Goal: Information Seeking & Learning: Find specific page/section

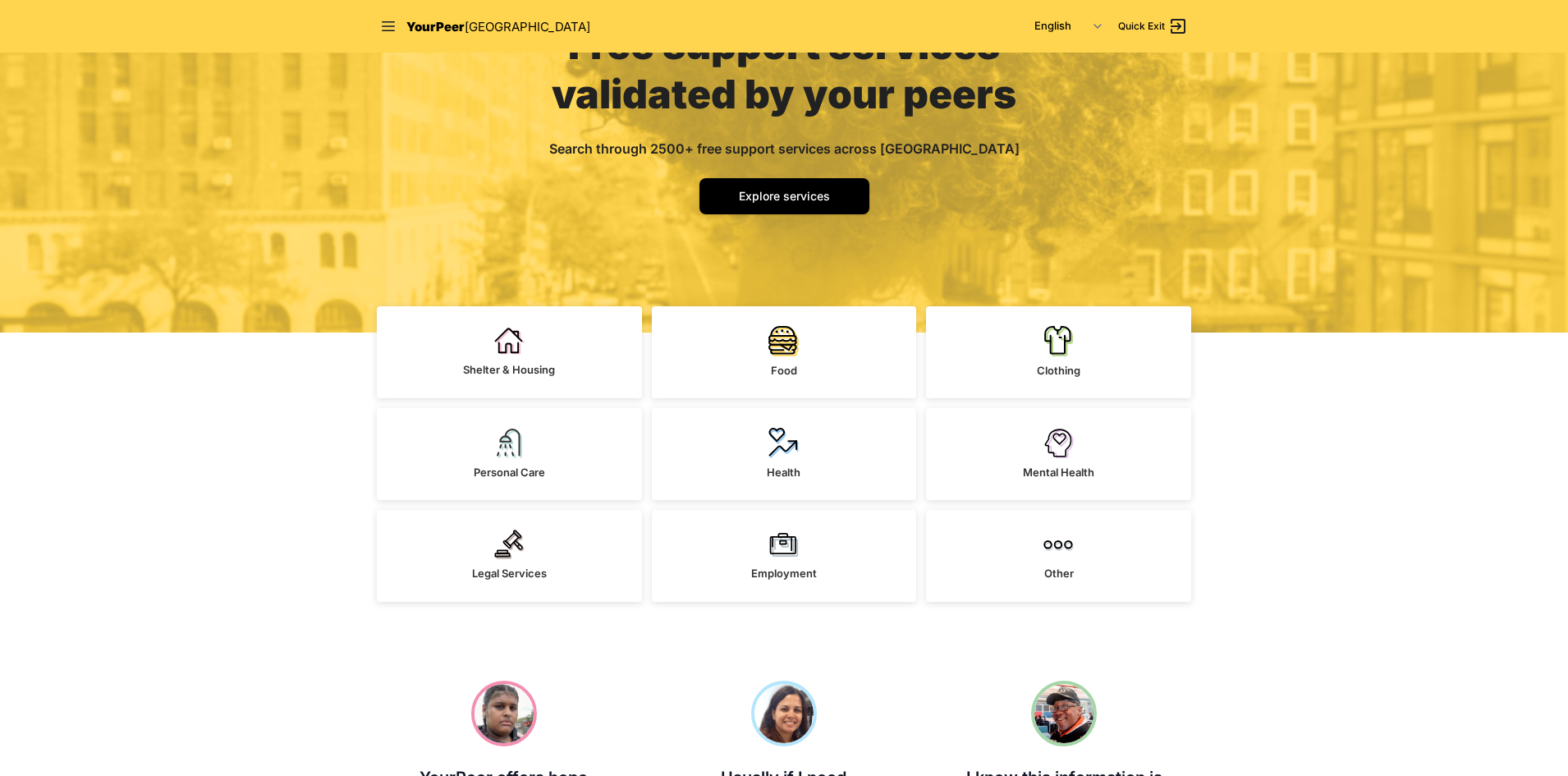
scroll to position [164, 0]
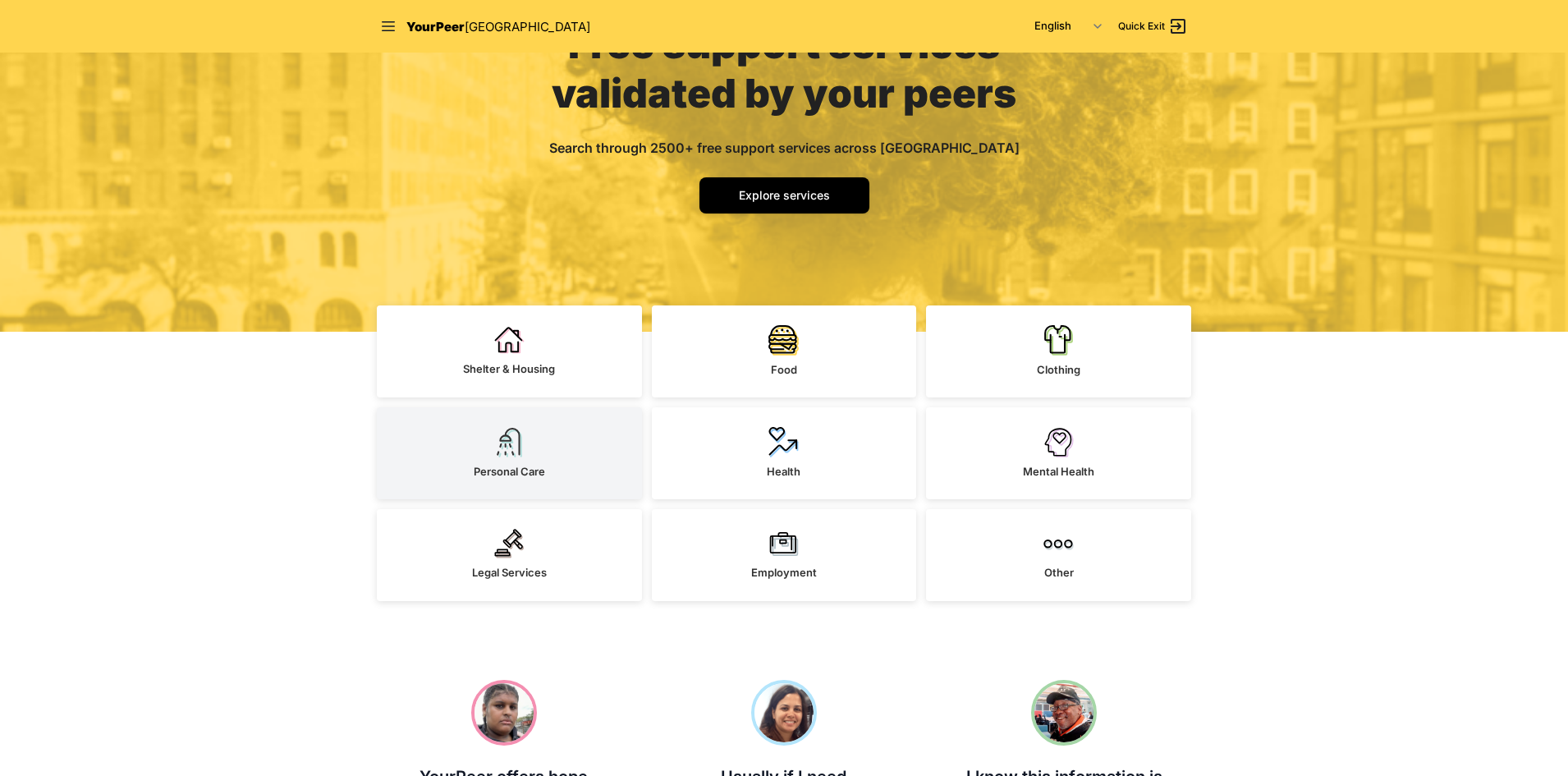
click at [490, 430] on link "Personal Care" at bounding box center [509, 453] width 265 height 92
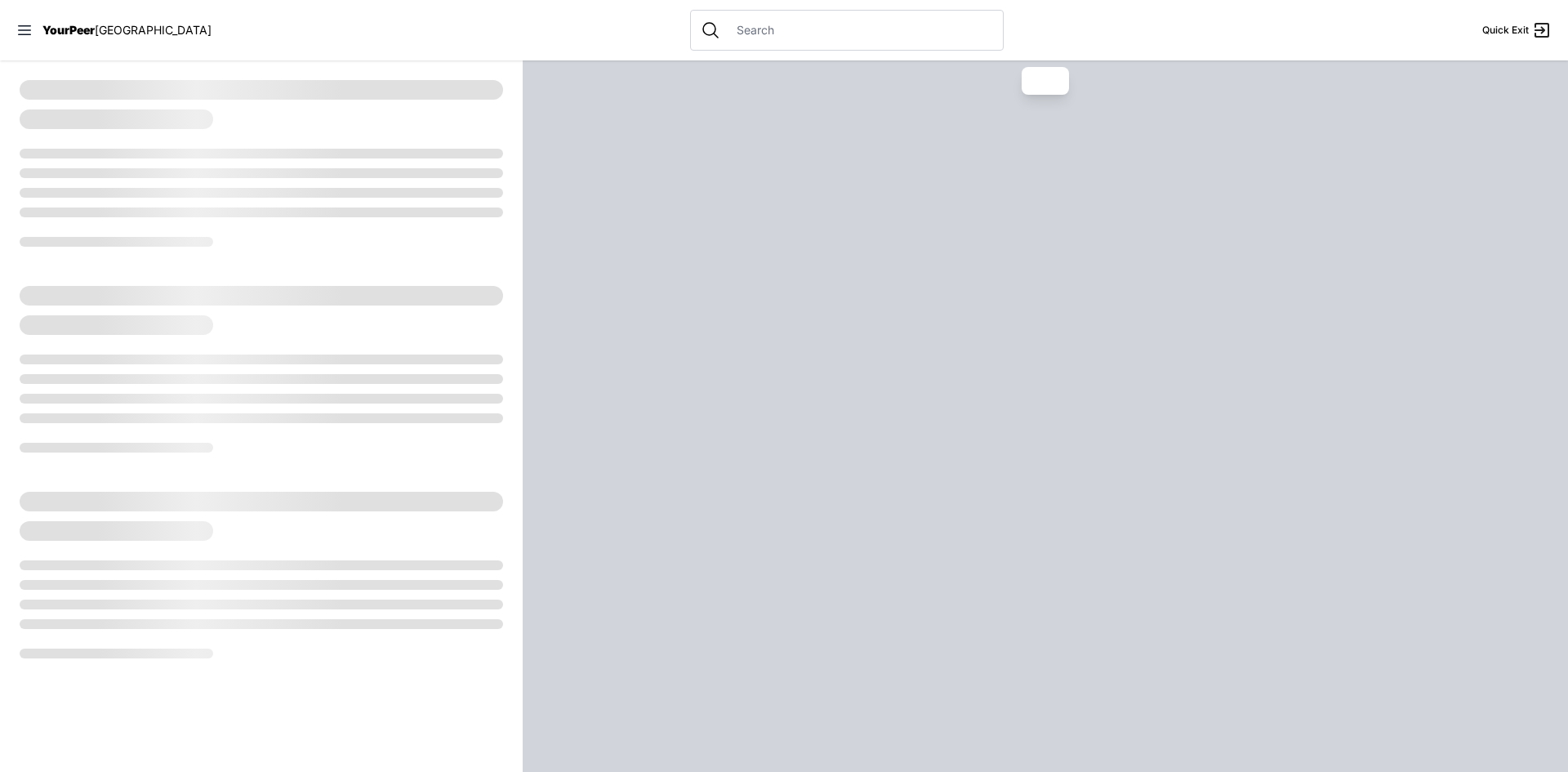
select select "recentlyUpdated"
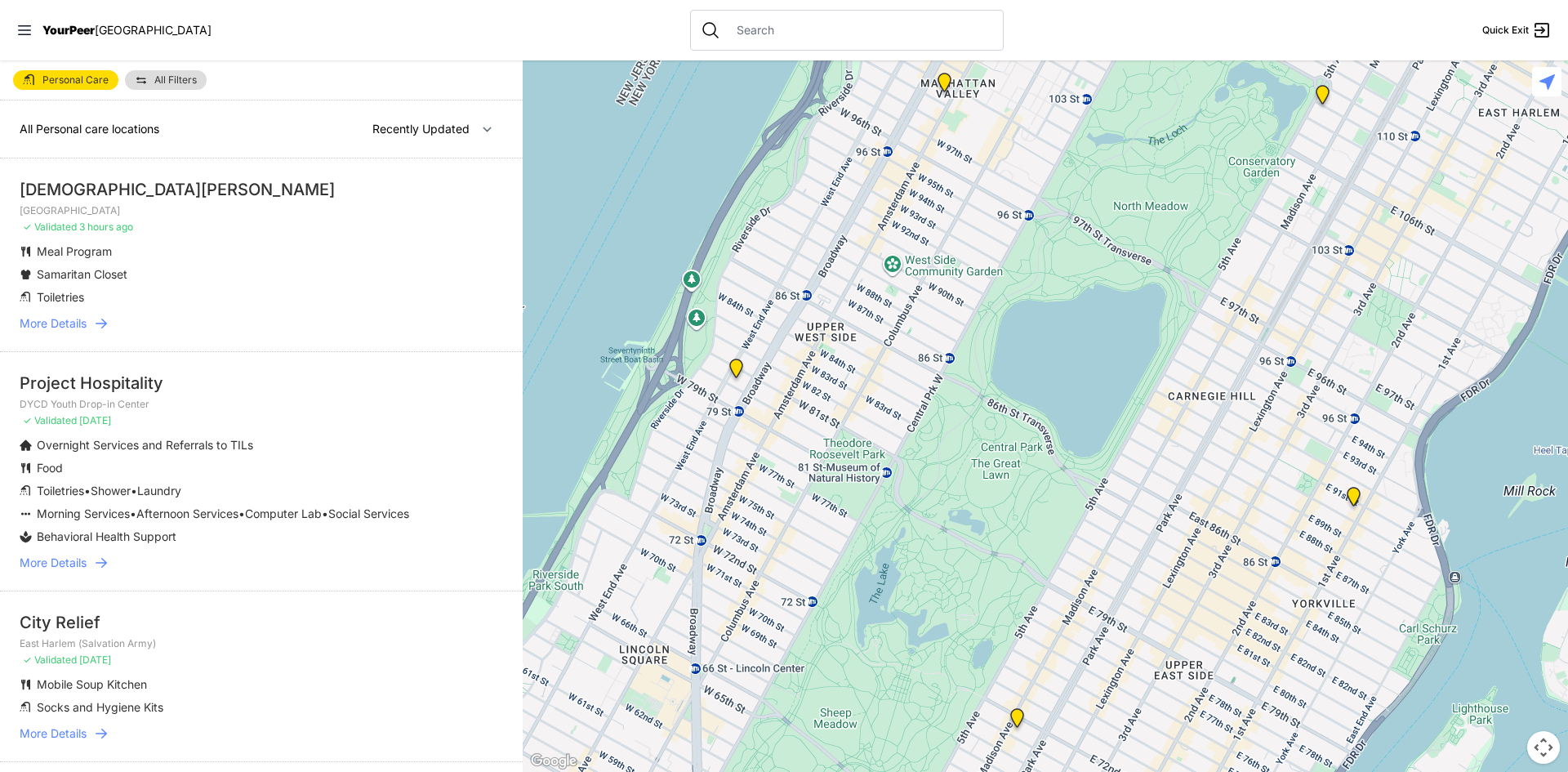
drag, startPoint x: 620, startPoint y: 555, endPoint x: 729, endPoint y: 263, distance: 311.7
click at [728, 273] on div at bounding box center [1045, 416] width 1045 height 711
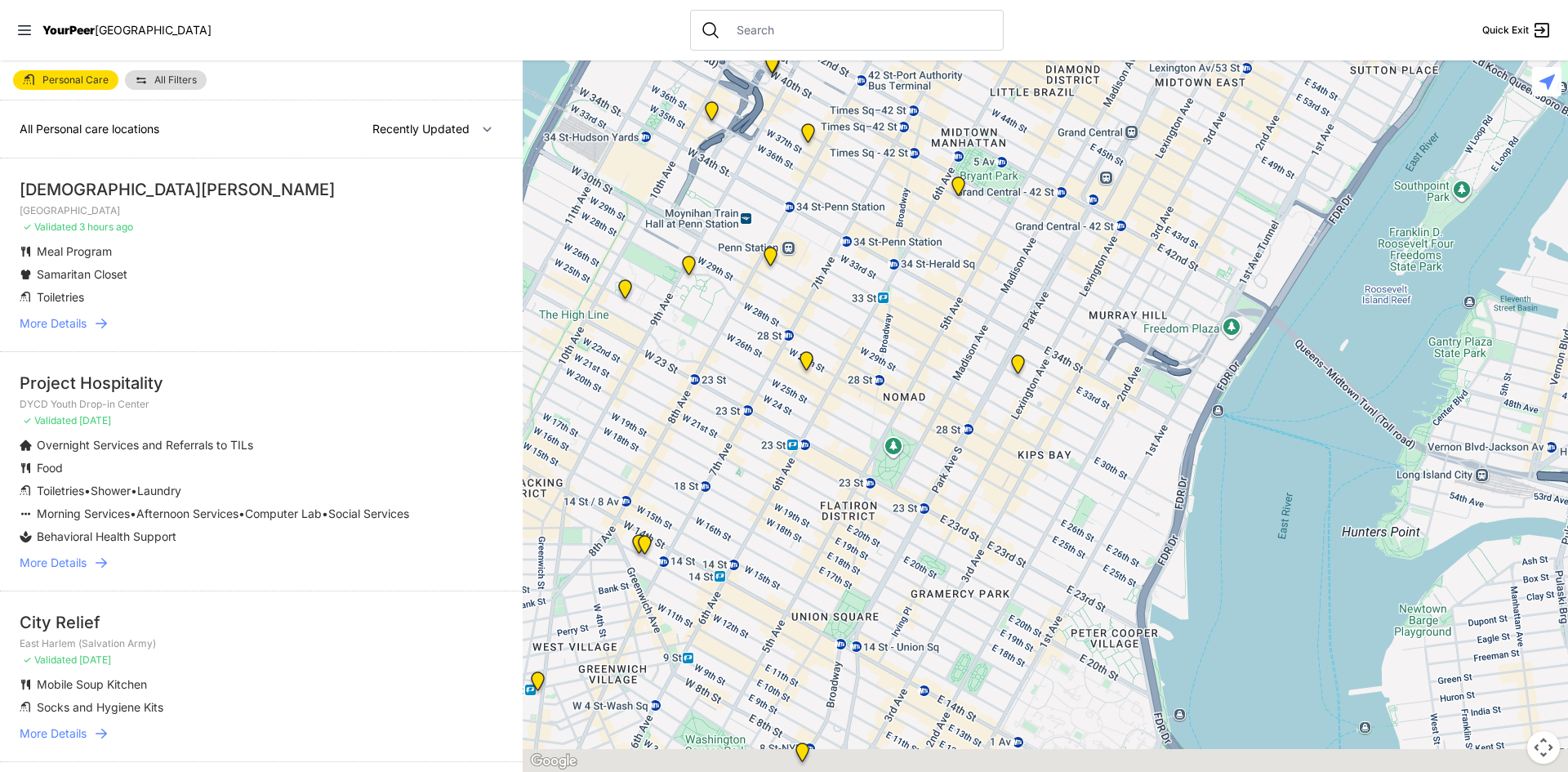
drag, startPoint x: 735, startPoint y: 622, endPoint x: 761, endPoint y: 326, distance: 297.1
click at [762, 362] on div at bounding box center [1045, 416] width 1045 height 711
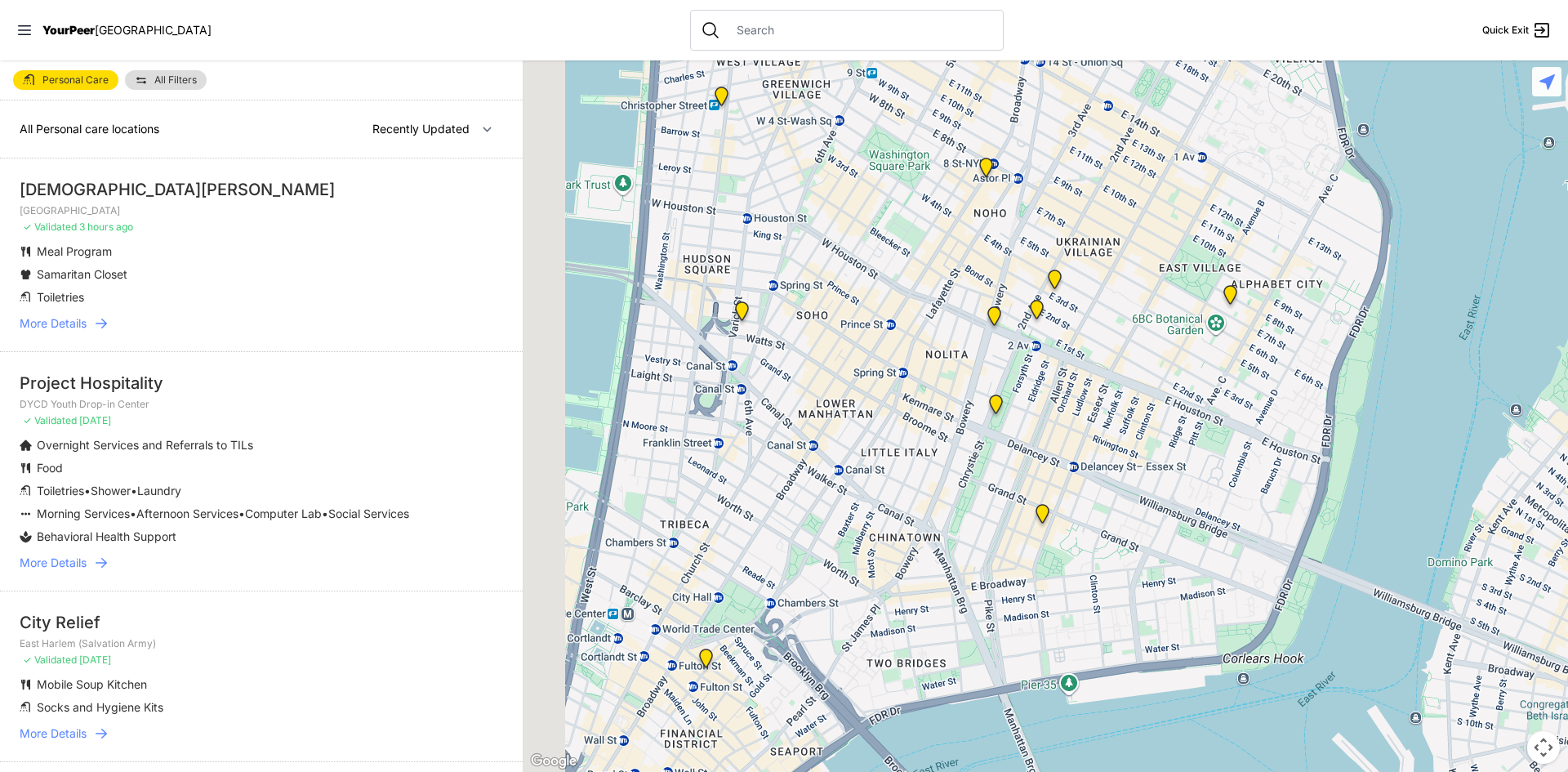
drag, startPoint x: 650, startPoint y: 599, endPoint x: 821, endPoint y: 495, distance: 200.1
click at [821, 495] on div at bounding box center [1045, 416] width 1045 height 711
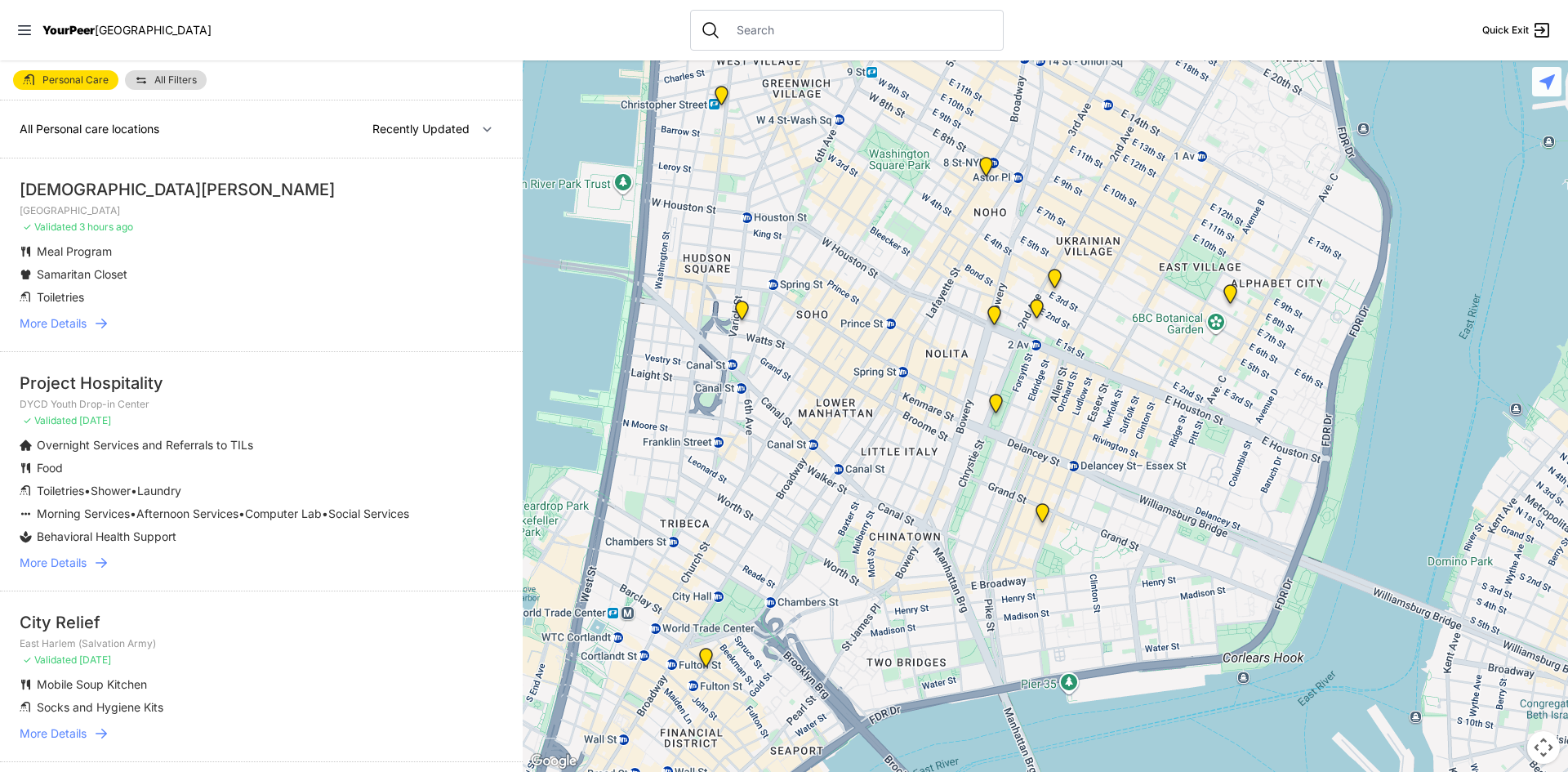
click at [704, 650] on img "Main Office" at bounding box center [706, 660] width 21 height 26
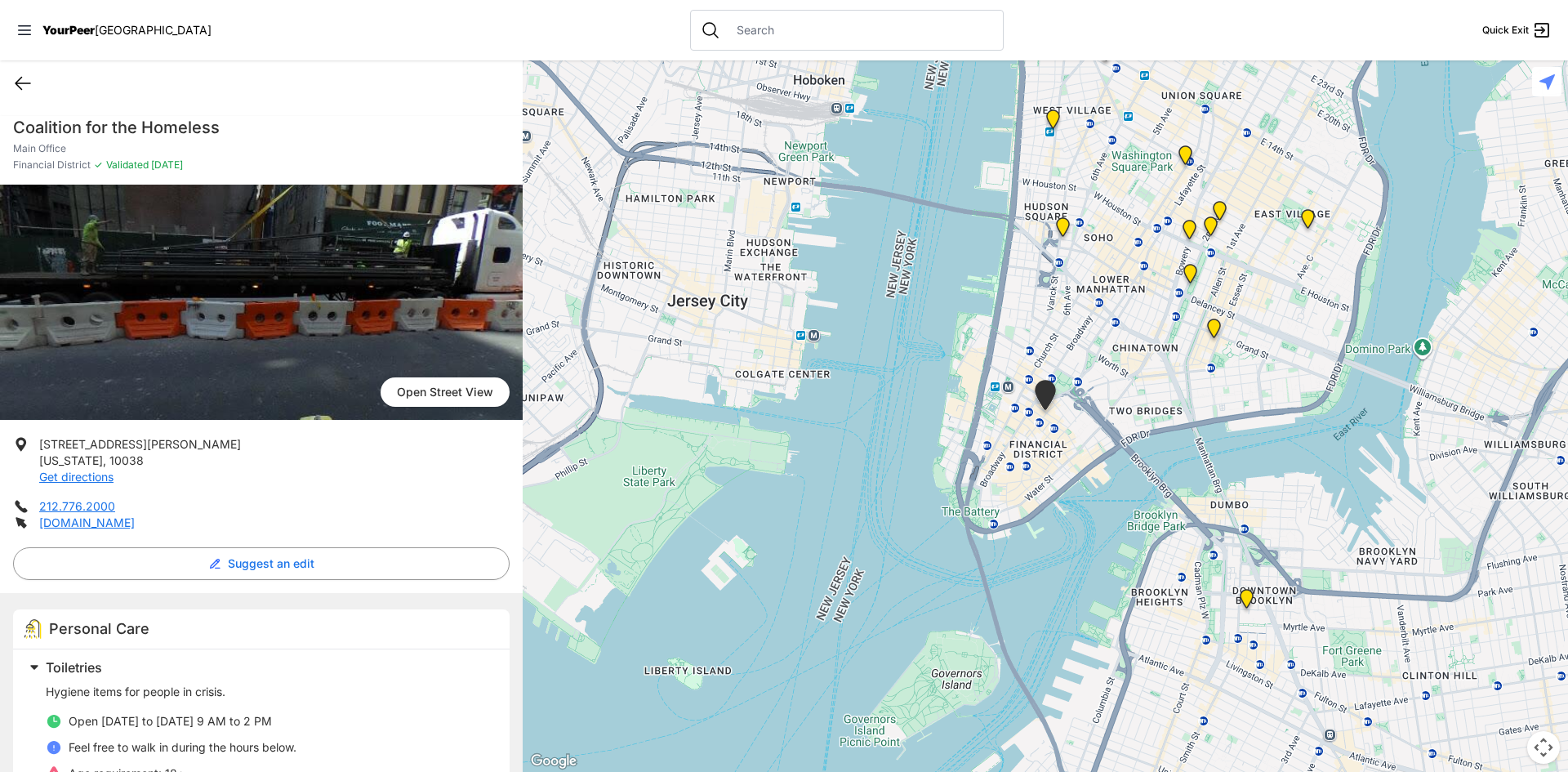
click at [25, 83] on icon at bounding box center [23, 83] width 15 height 12
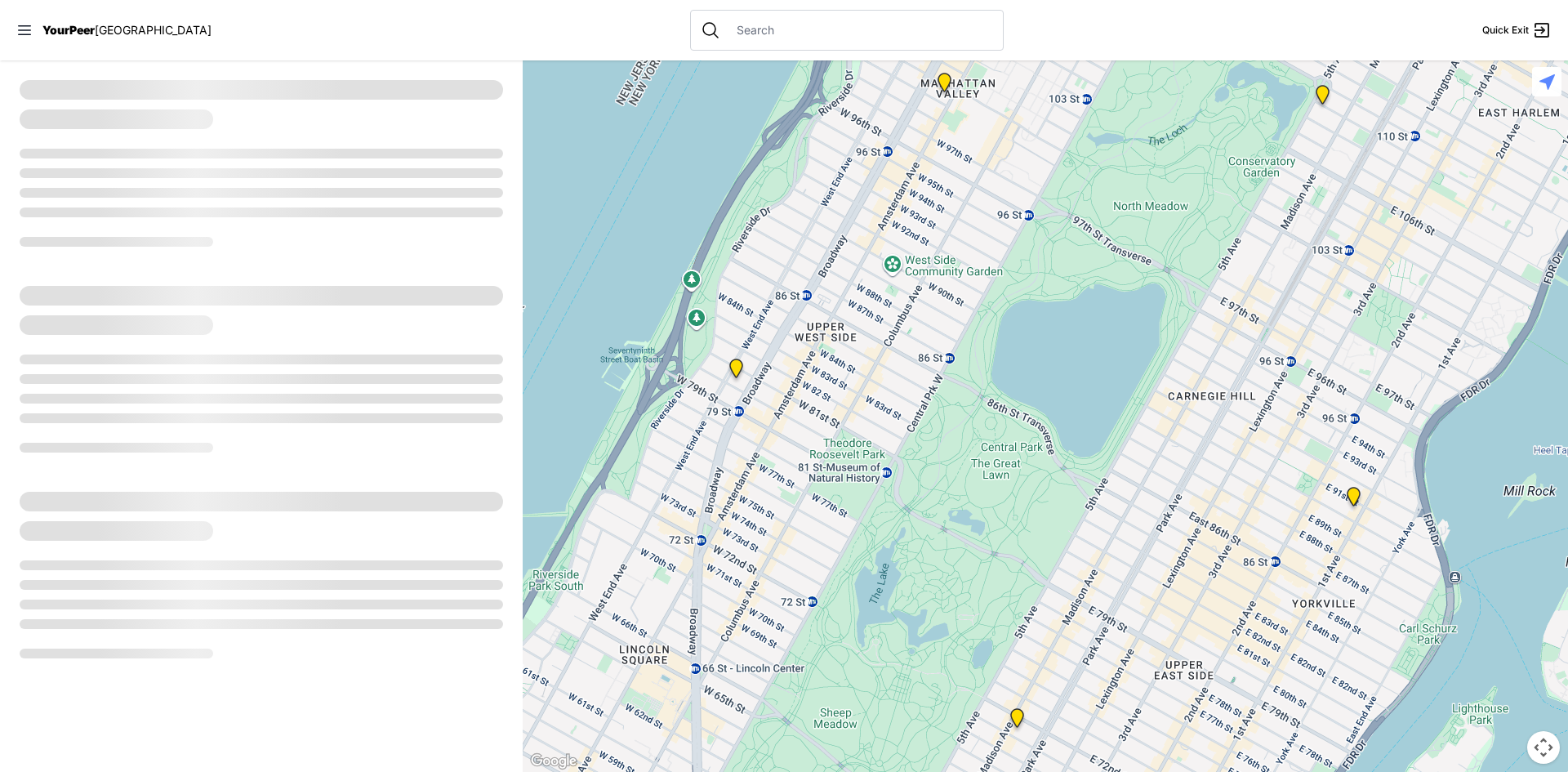
drag, startPoint x: 803, startPoint y: 524, endPoint x: 821, endPoint y: 122, distance: 402.4
click at [833, 301] on div at bounding box center [1045, 416] width 1045 height 711
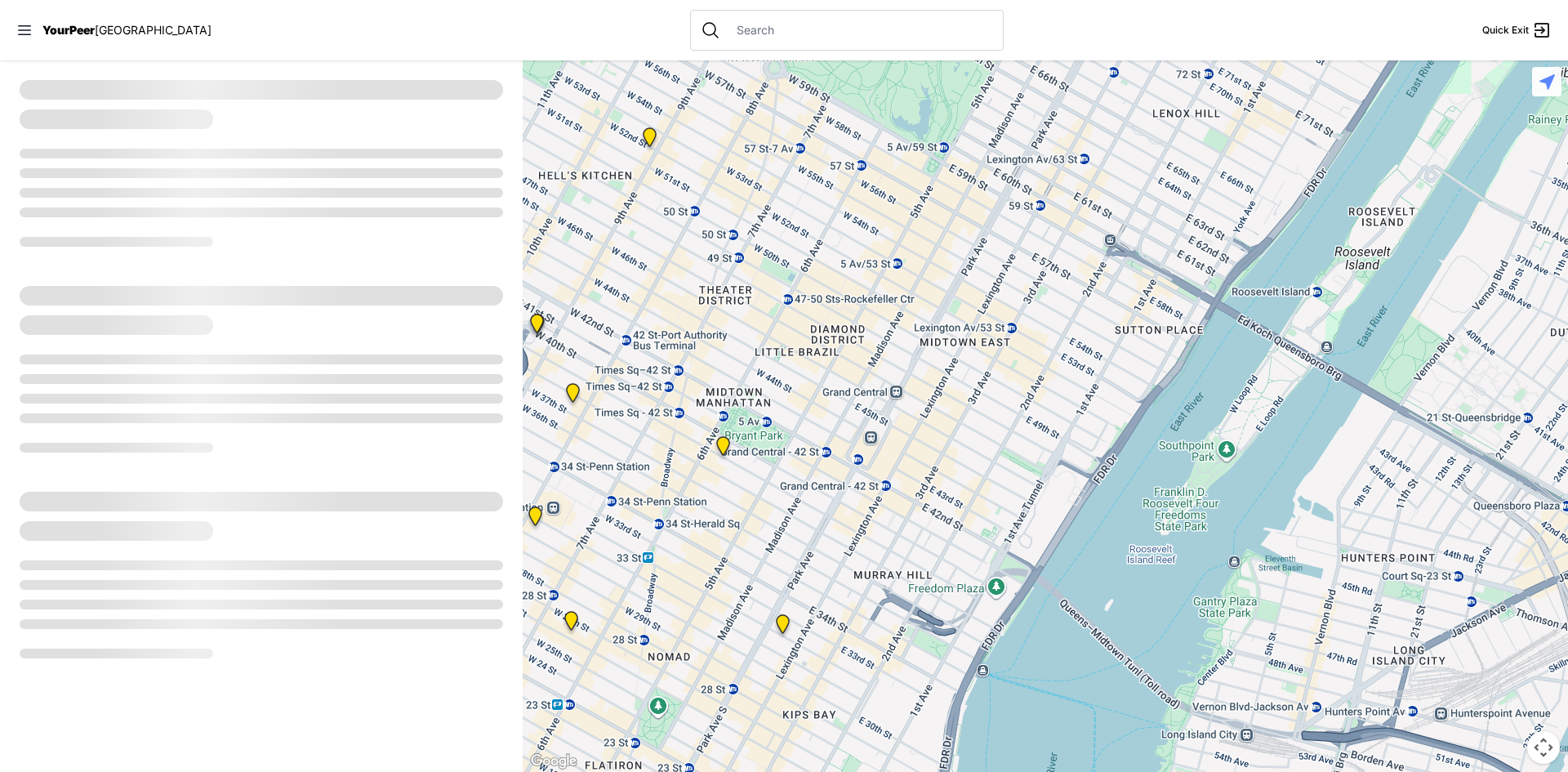
select select "recentlyUpdated"
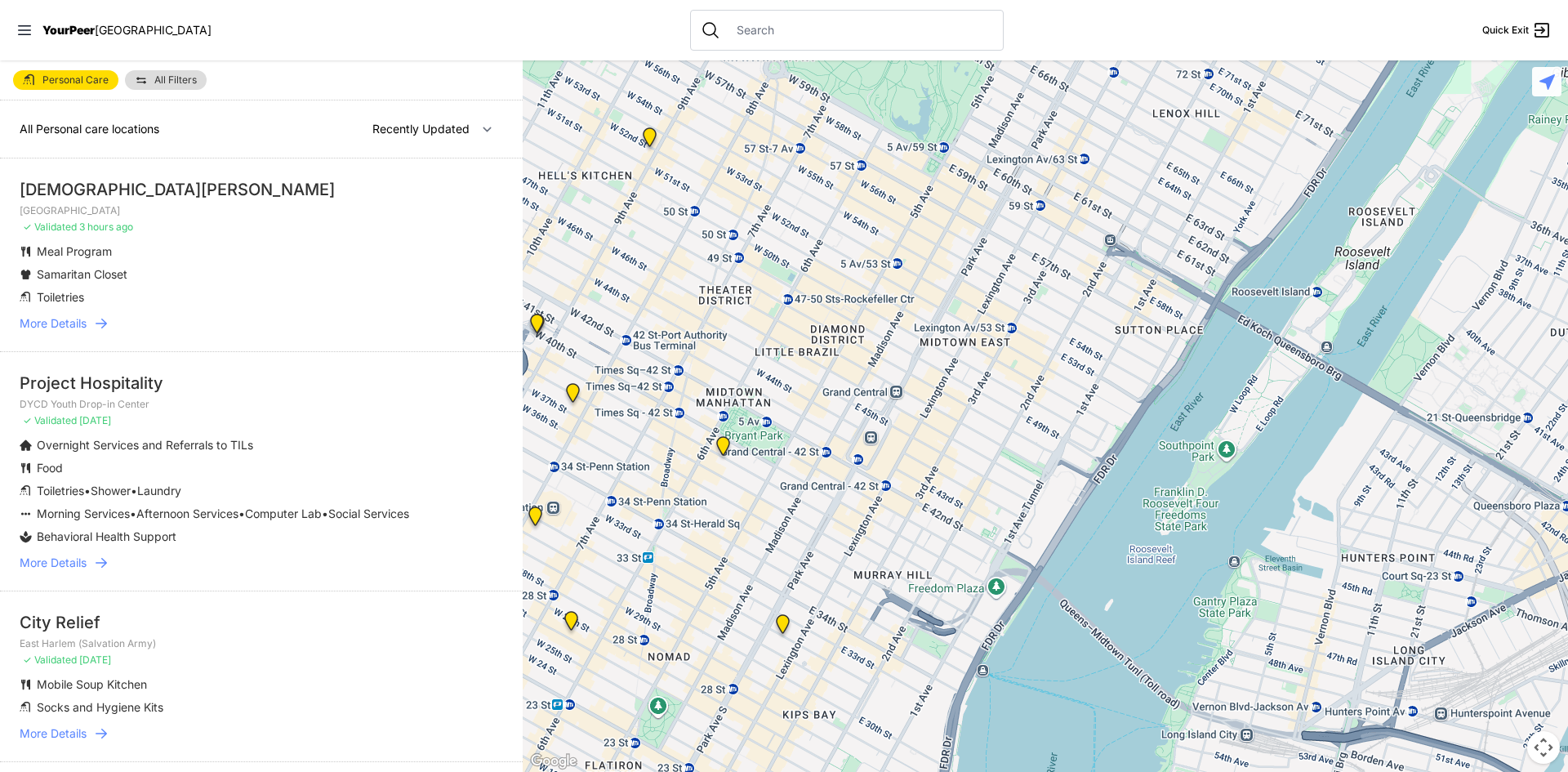
drag, startPoint x: 673, startPoint y: 622, endPoint x: 896, endPoint y: 303, distance: 389.2
click at [836, 433] on div at bounding box center [1045, 416] width 1045 height 711
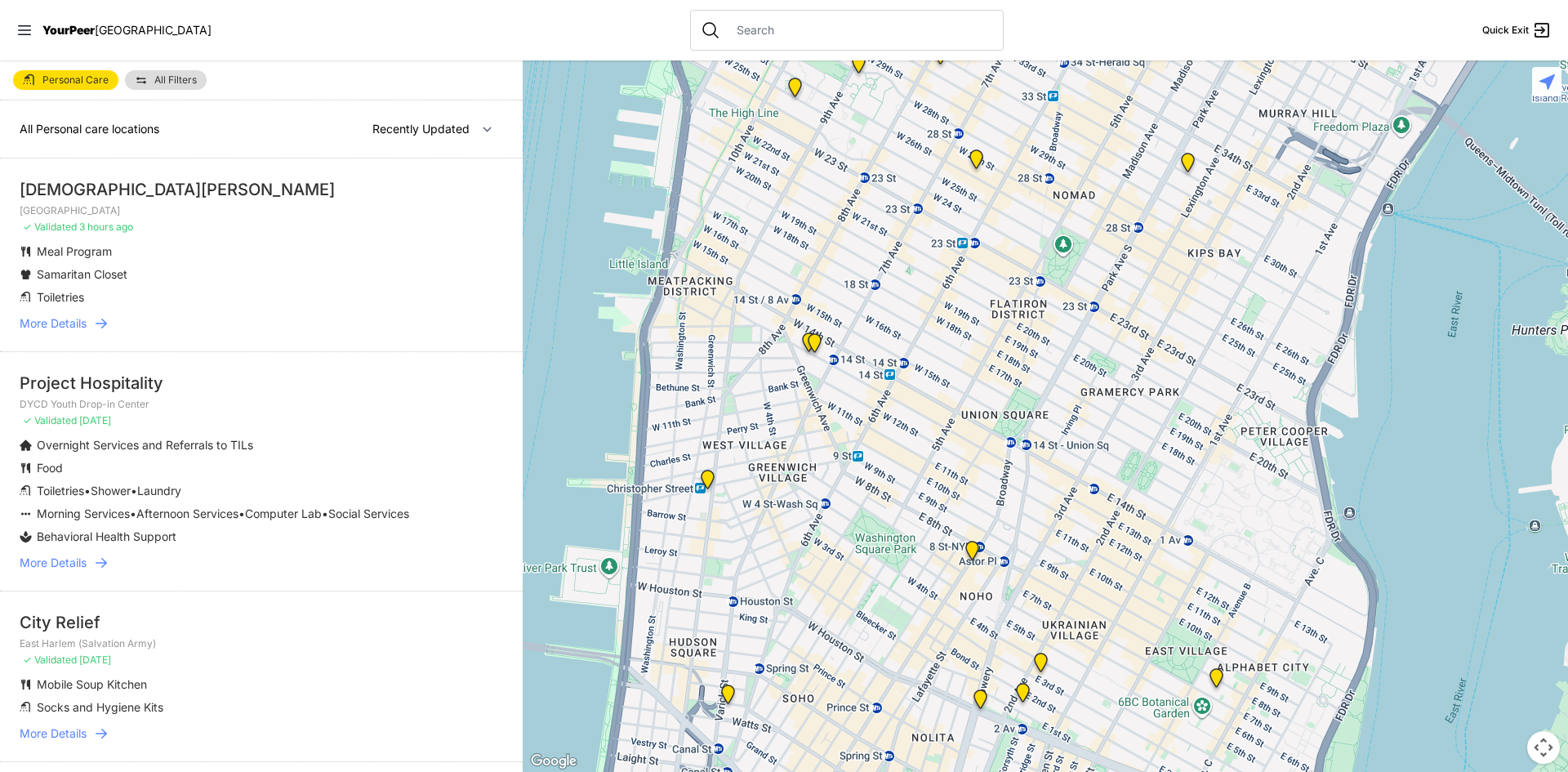
drag, startPoint x: 815, startPoint y: 592, endPoint x: 789, endPoint y: 414, distance: 179.9
click at [792, 428] on div at bounding box center [1045, 416] width 1045 height 711
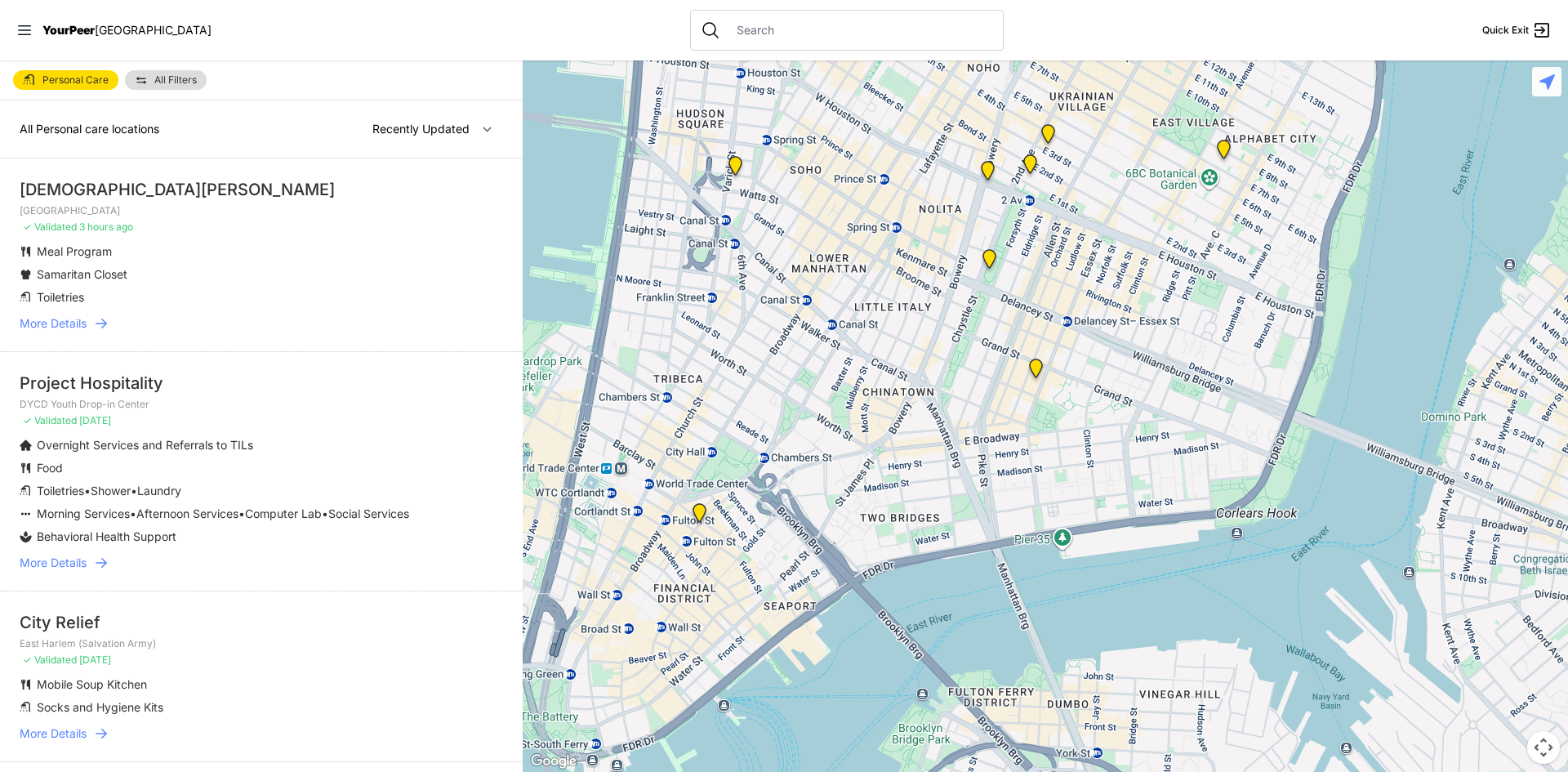
drag, startPoint x: 793, startPoint y: 403, endPoint x: 874, endPoint y: 521, distance: 143.1
click at [874, 521] on div at bounding box center [1045, 416] width 1045 height 711
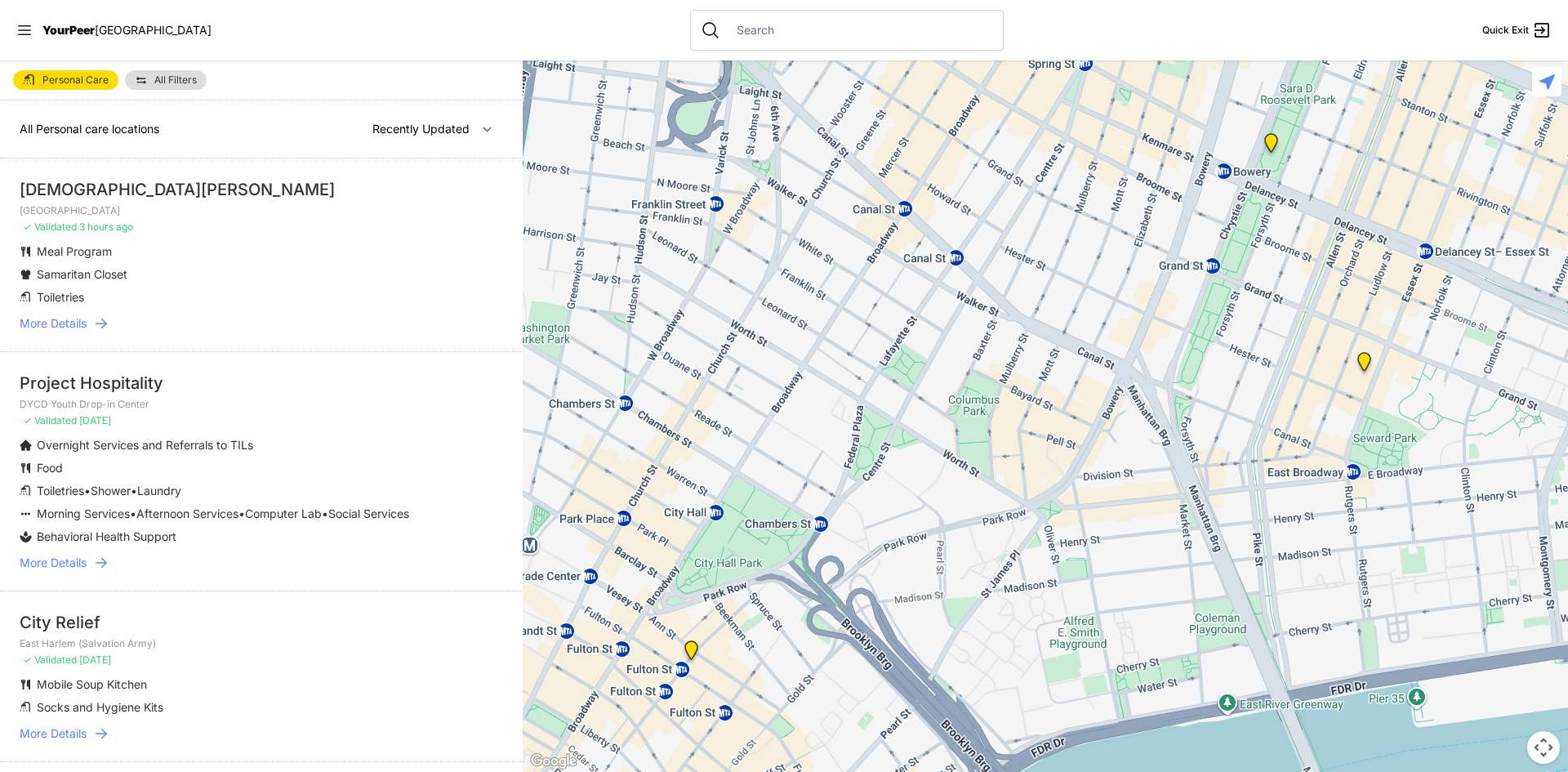
click at [1271, 145] on img "Senior Services Center" at bounding box center [1271, 145] width 21 height 26
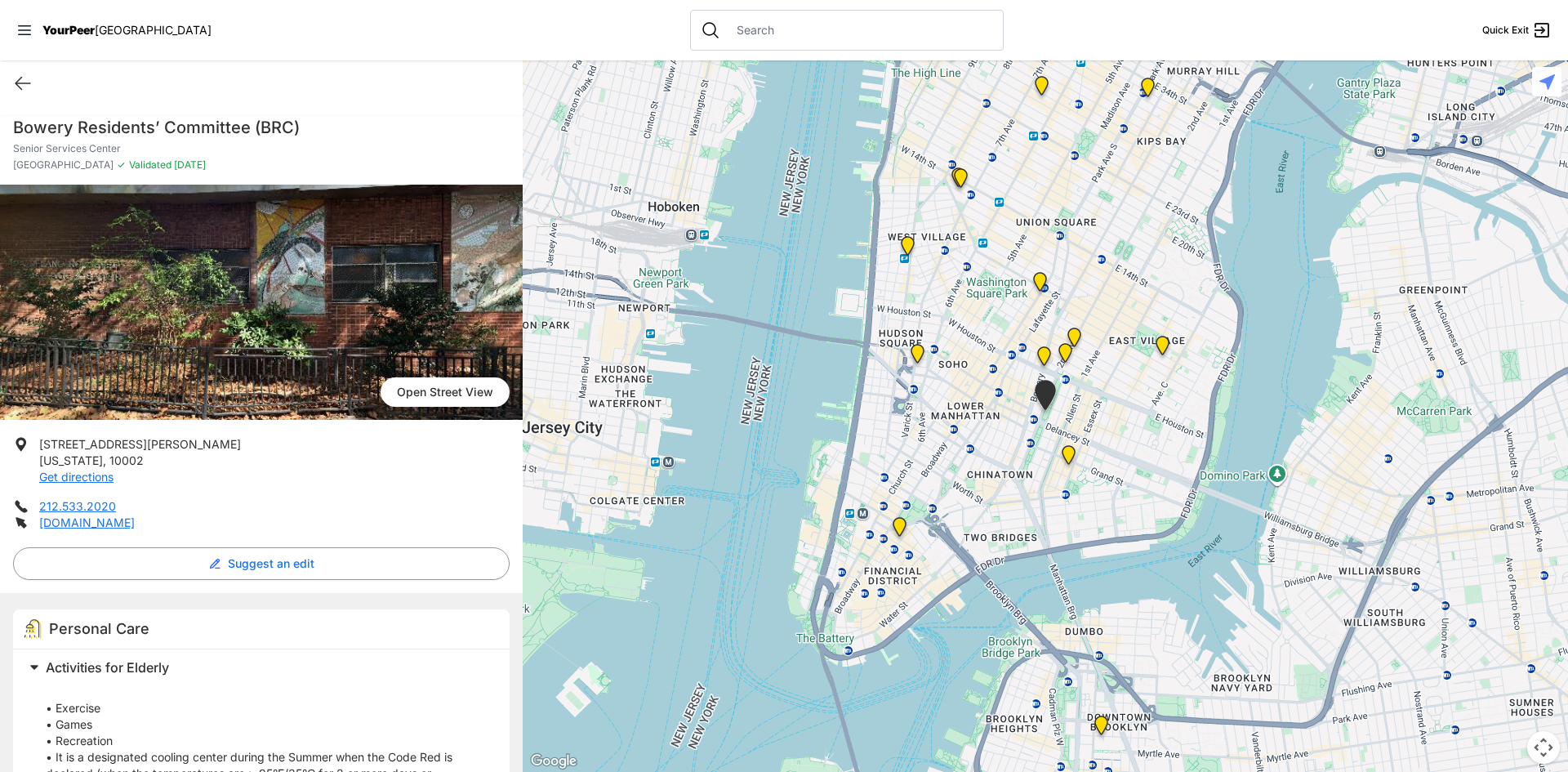
click at [1070, 452] on img "Lower East Side Youth Drop-in Center. Yellow doors with grey buzzer on the right" at bounding box center [1068, 458] width 21 height 26
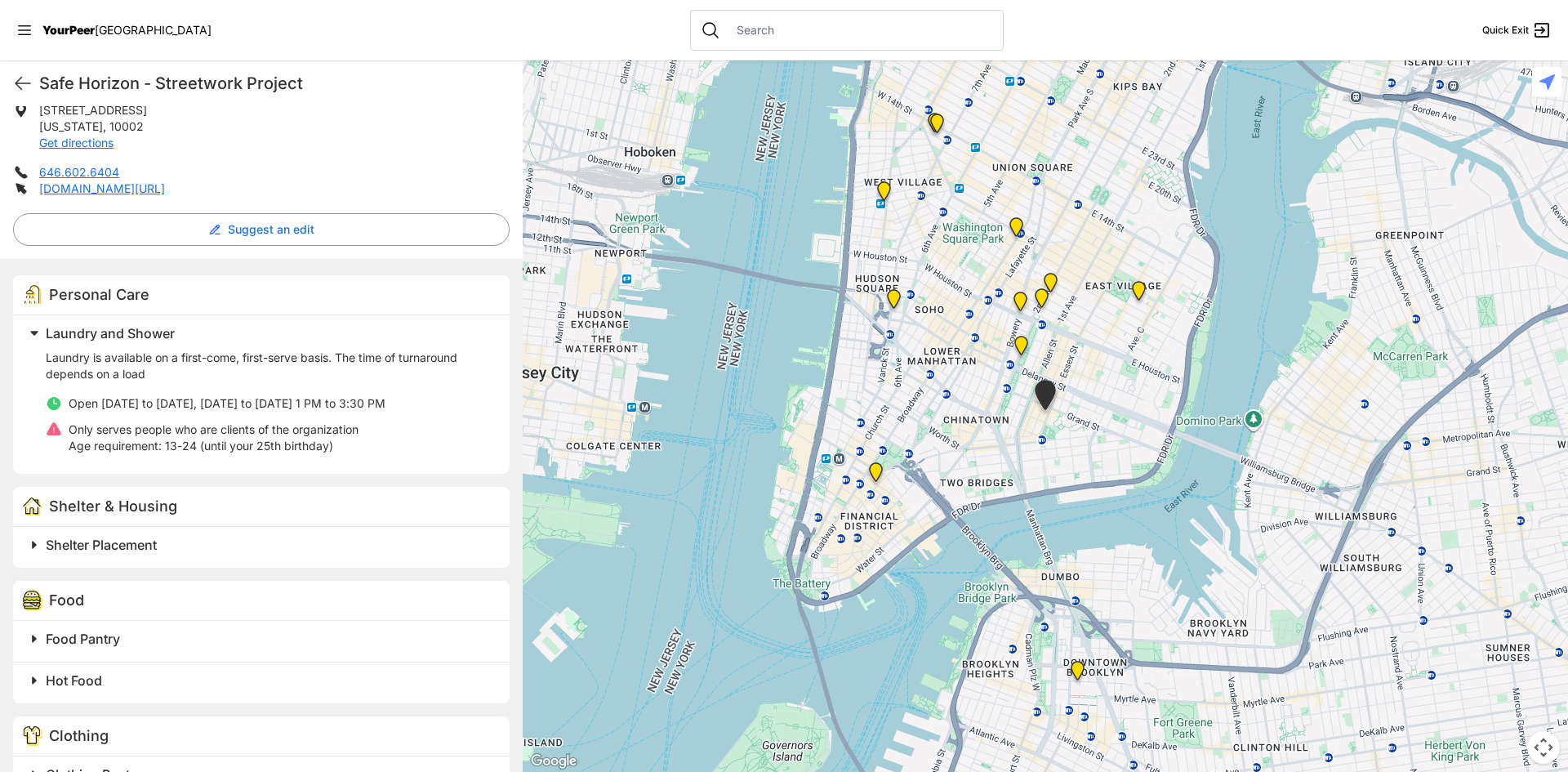
scroll to position [334, 0]
click at [1019, 349] on img "Senior Services Center" at bounding box center [1021, 348] width 21 height 26
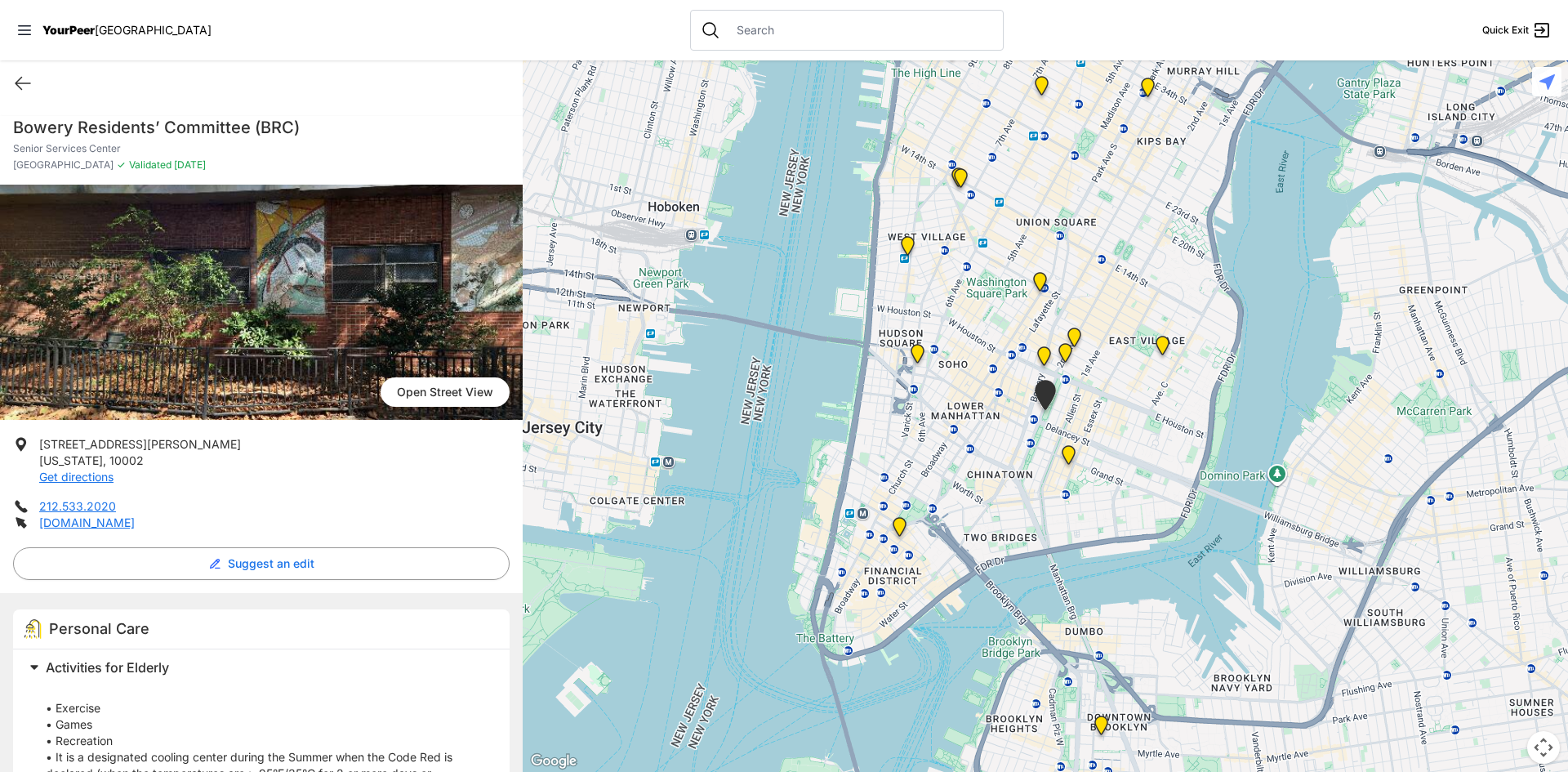
click at [274, 488] on ul "[STREET_ADDRESS][PERSON_NAME][US_STATE] Get directions 212.533.2020 [DOMAIN_NAM…" at bounding box center [261, 483] width 497 height 95
click at [149, 142] on div "Bowery Residents’ Committee (BRC) Senior Services Center [GEOGRAPHIC_DATA] ✓ Va…" at bounding box center [261, 149] width 523 height 68
click at [1043, 353] on img "Bowery Campus" at bounding box center [1043, 359] width 21 height 26
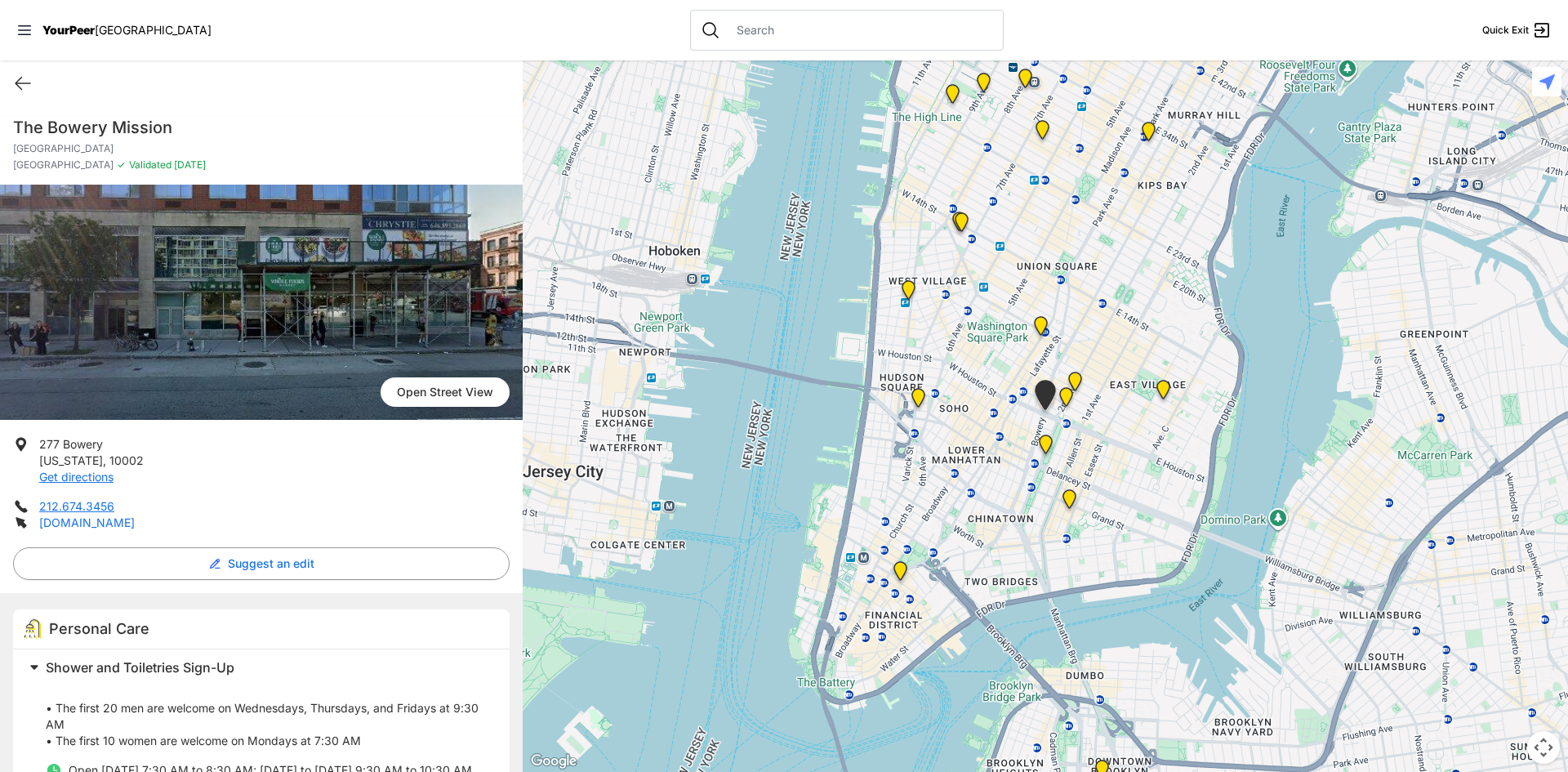
click at [67, 528] on link "[DOMAIN_NAME]" at bounding box center [87, 523] width 96 height 14
